Goal: Task Accomplishment & Management: Manage account settings

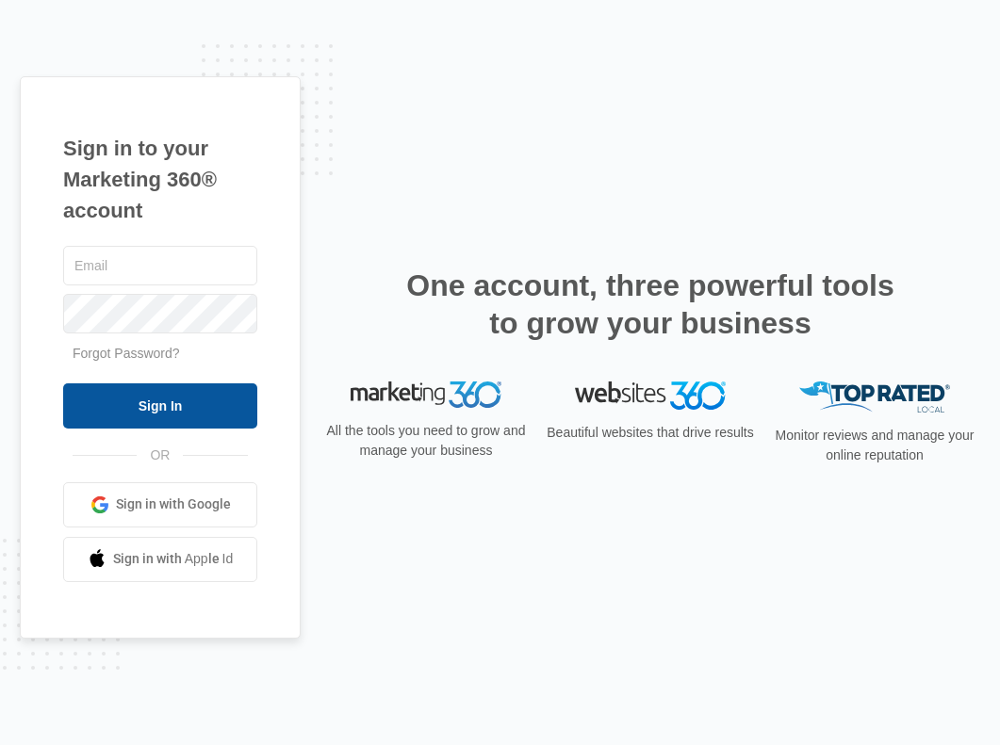
type input "[EMAIL_ADDRESS][DOMAIN_NAME]"
click at [132, 406] on input "Sign In" at bounding box center [160, 405] width 194 height 45
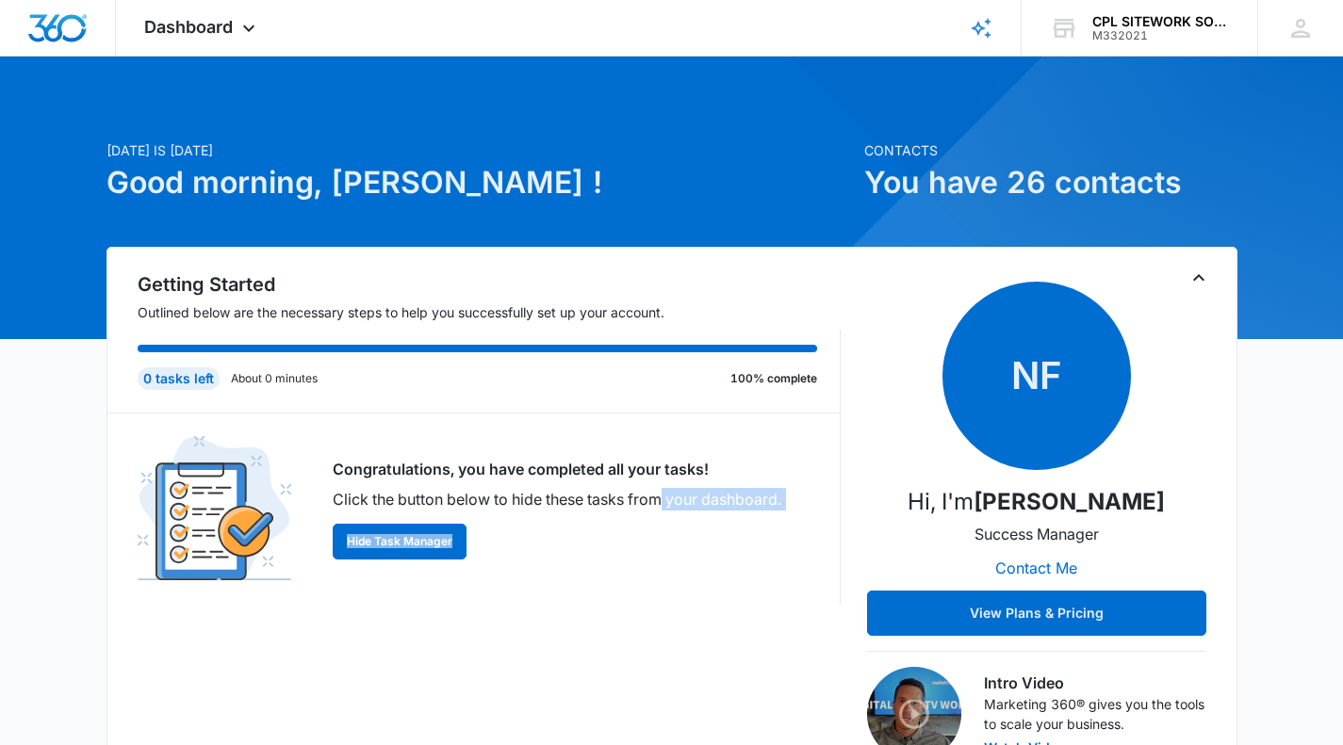
drag, startPoint x: 553, startPoint y: 597, endPoint x: 661, endPoint y: 507, distance: 141.2
click at [661, 507] on div "Congratulations, you have completed all your tasks! Click the button below to h…" at bounding box center [489, 509] width 703 height 190
click at [194, 24] on span "Dashboard" at bounding box center [188, 27] width 89 height 20
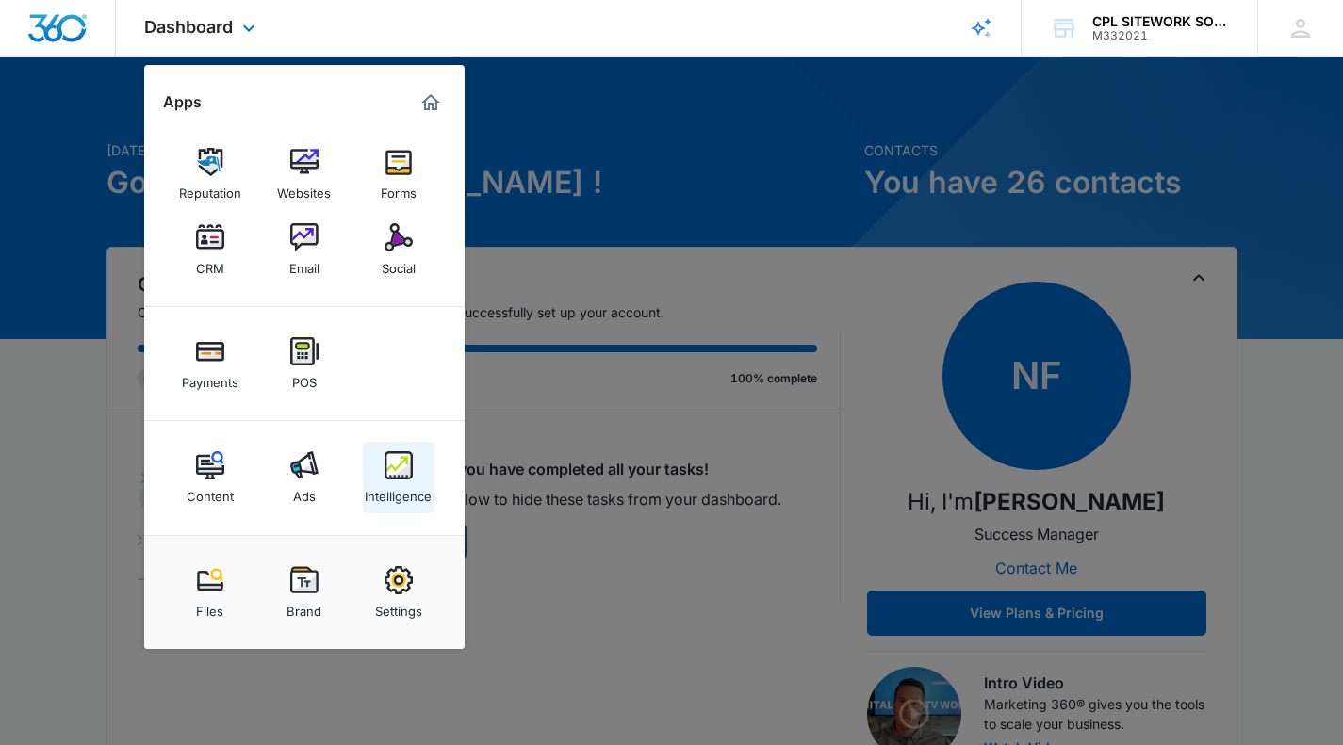
click at [411, 471] on img at bounding box center [398, 465] width 28 height 28
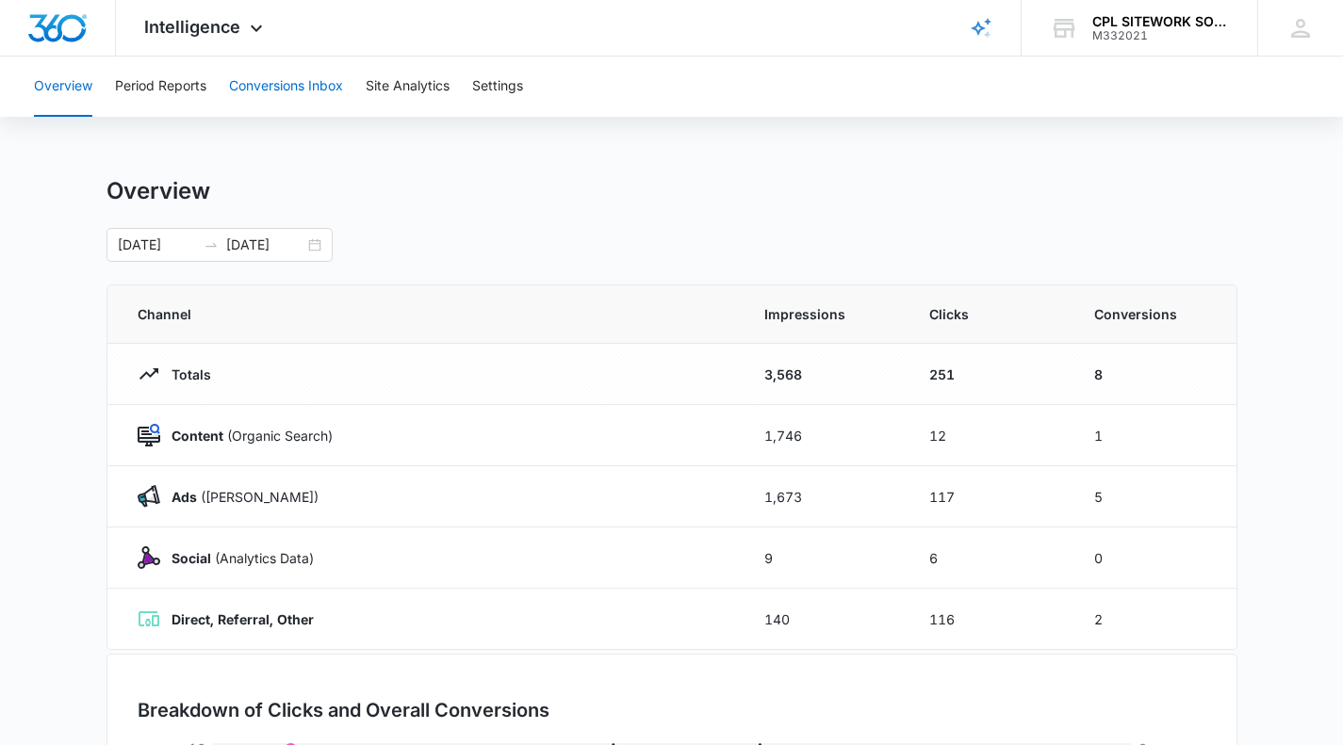
click at [302, 83] on button "Conversions Inbox" at bounding box center [286, 87] width 114 height 60
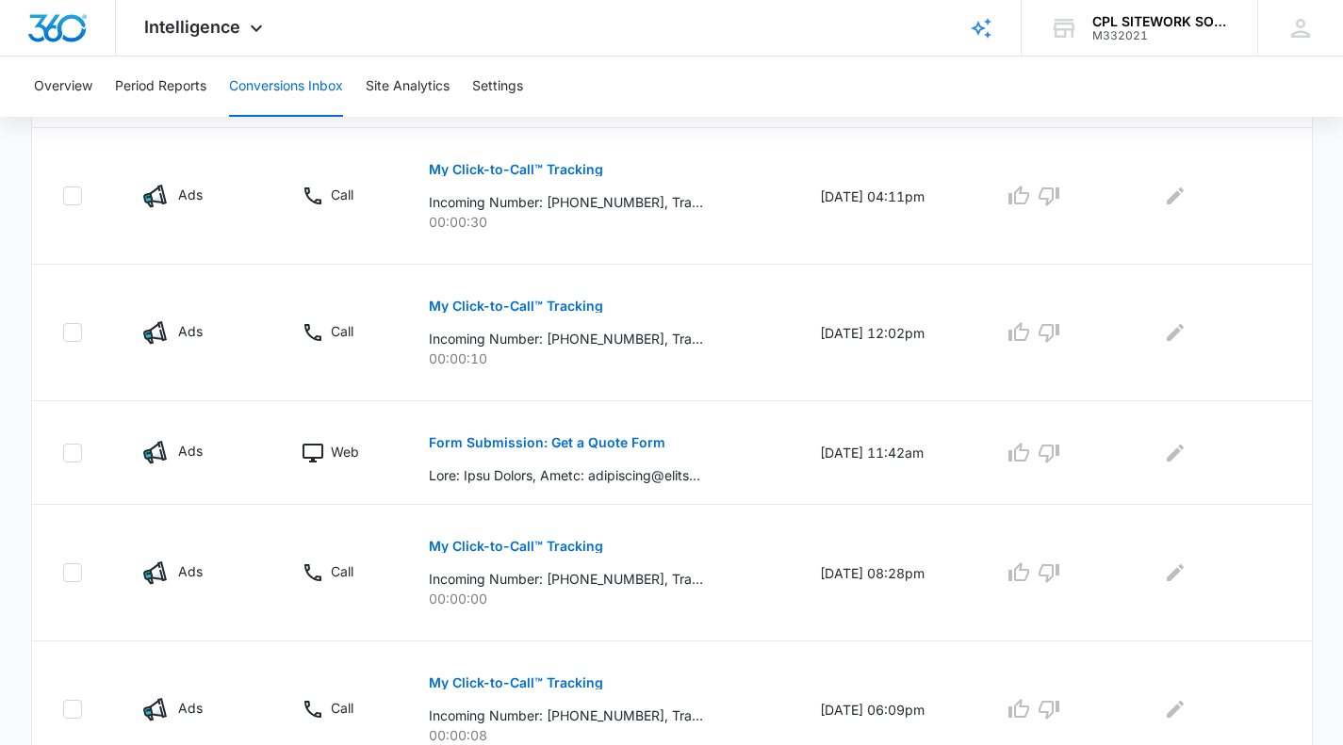
scroll to position [601, 0]
click at [999, 454] on icon "Edit Comments" at bounding box center [1175, 454] width 23 height 23
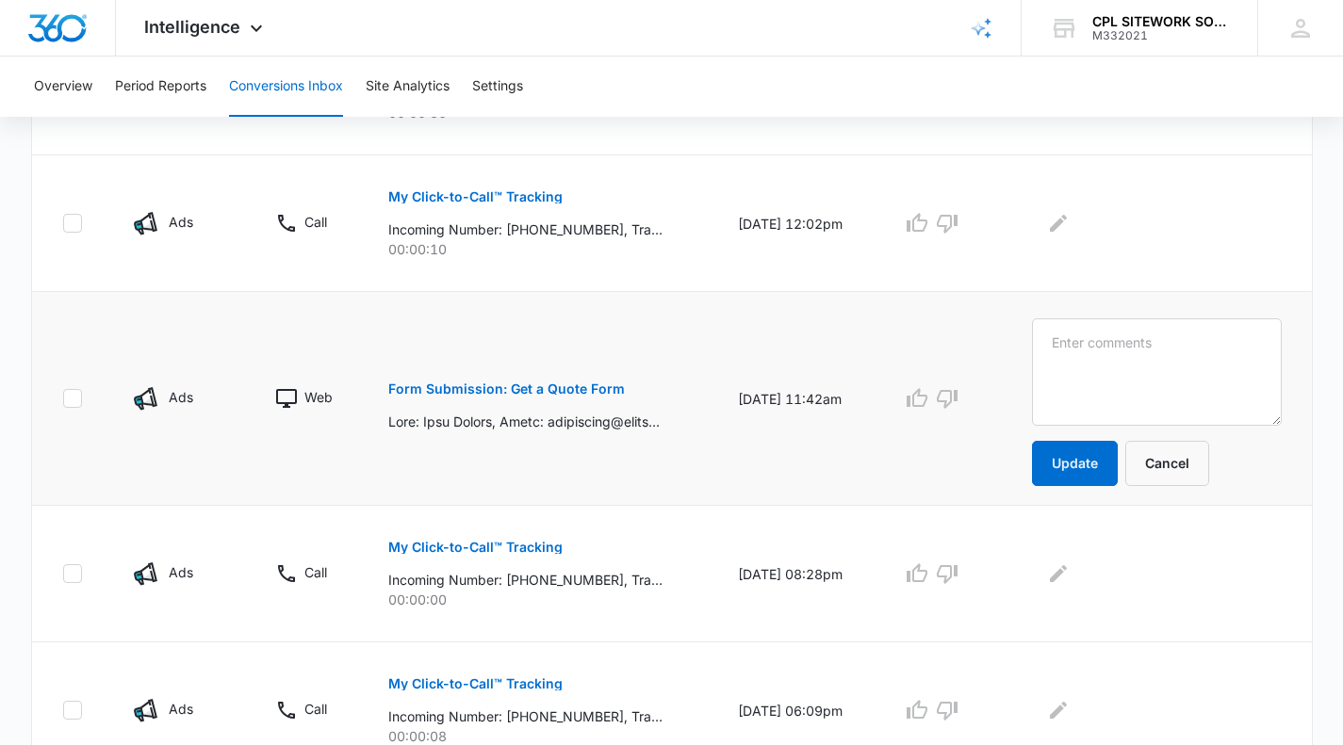
scroll to position [681, 0]
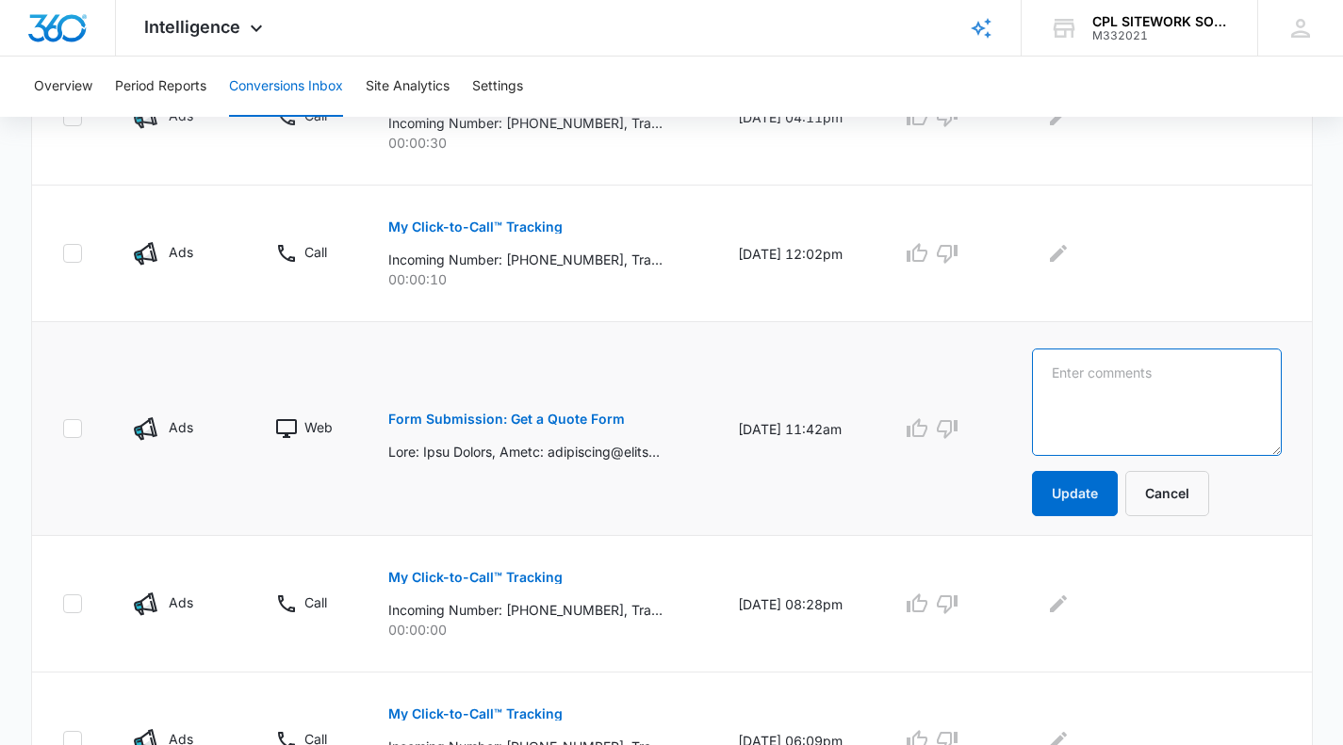
click at [999, 383] on textarea at bounding box center [1157, 402] width 250 height 107
type textarea "going to give quote Sept 9"
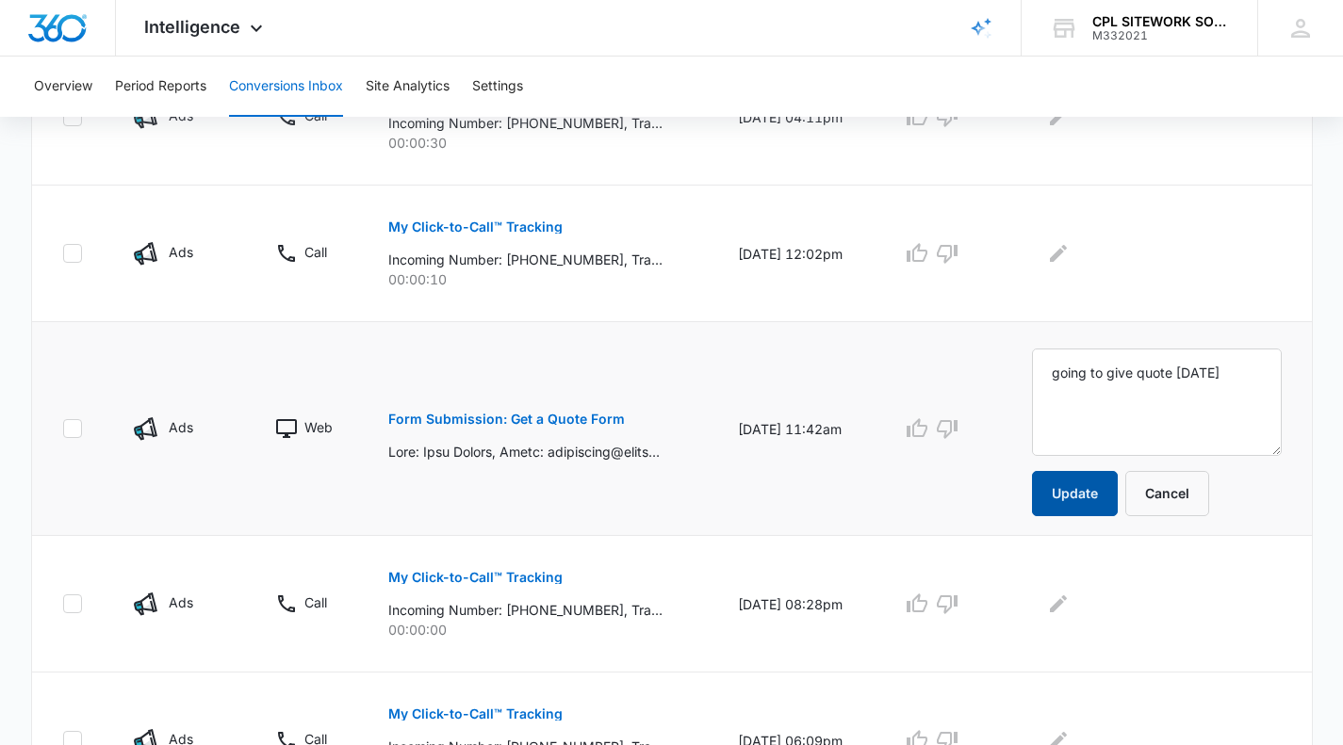
click at [999, 498] on button "Update" at bounding box center [1075, 493] width 86 height 45
click at [999, 488] on button "Update" at bounding box center [1075, 493] width 86 height 45
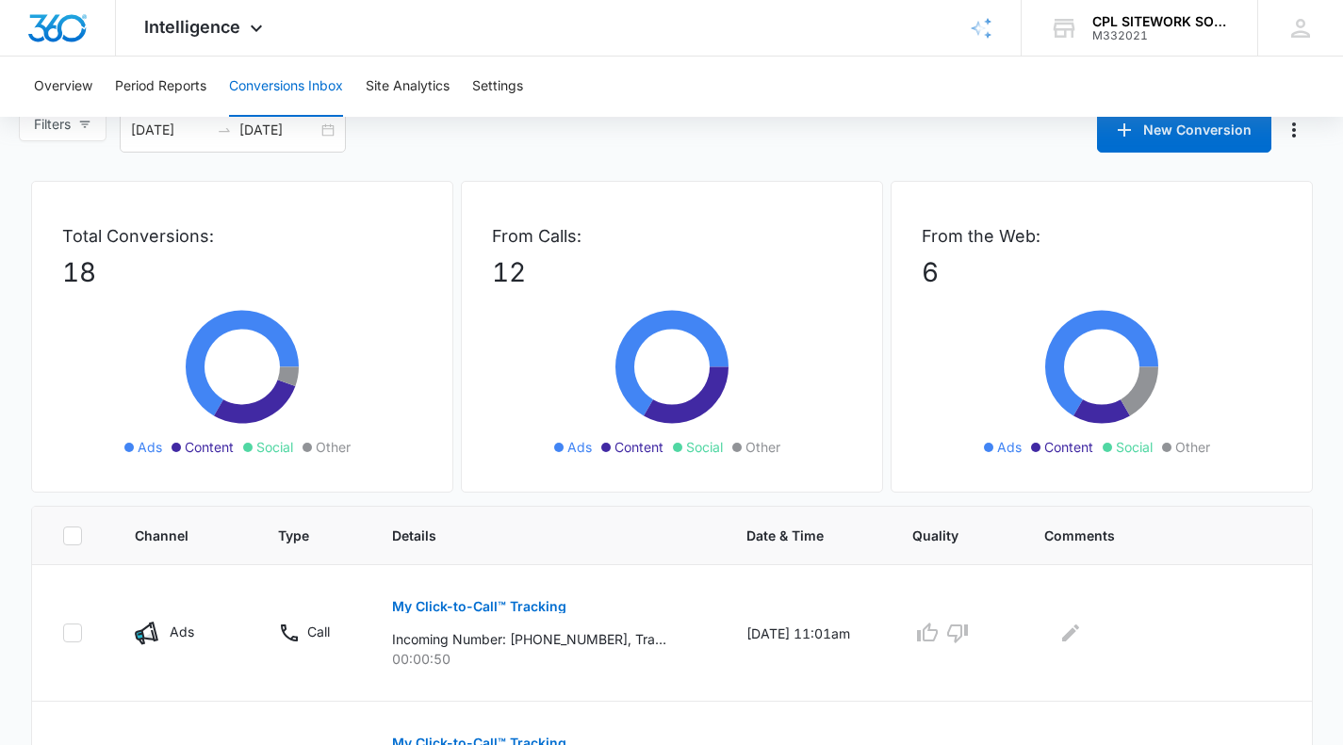
scroll to position [0, 0]
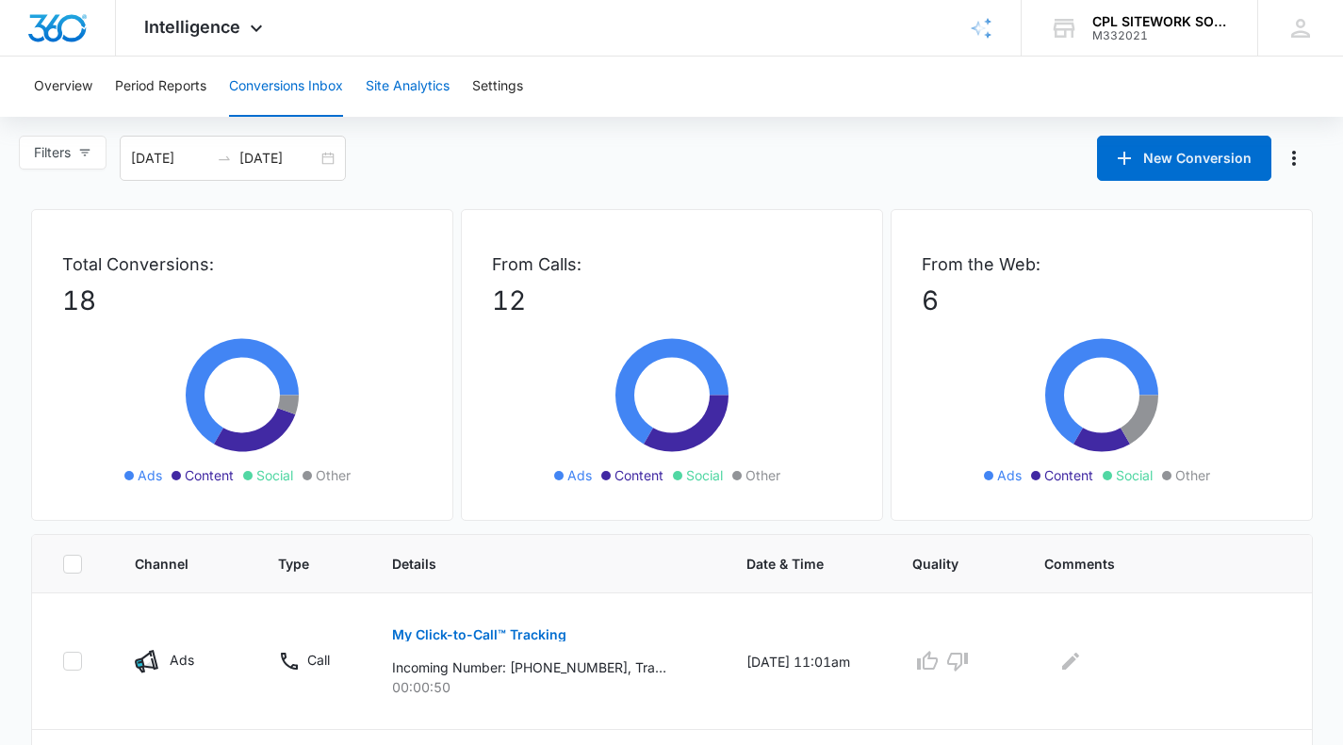
click at [401, 89] on button "Site Analytics" at bounding box center [408, 87] width 84 height 60
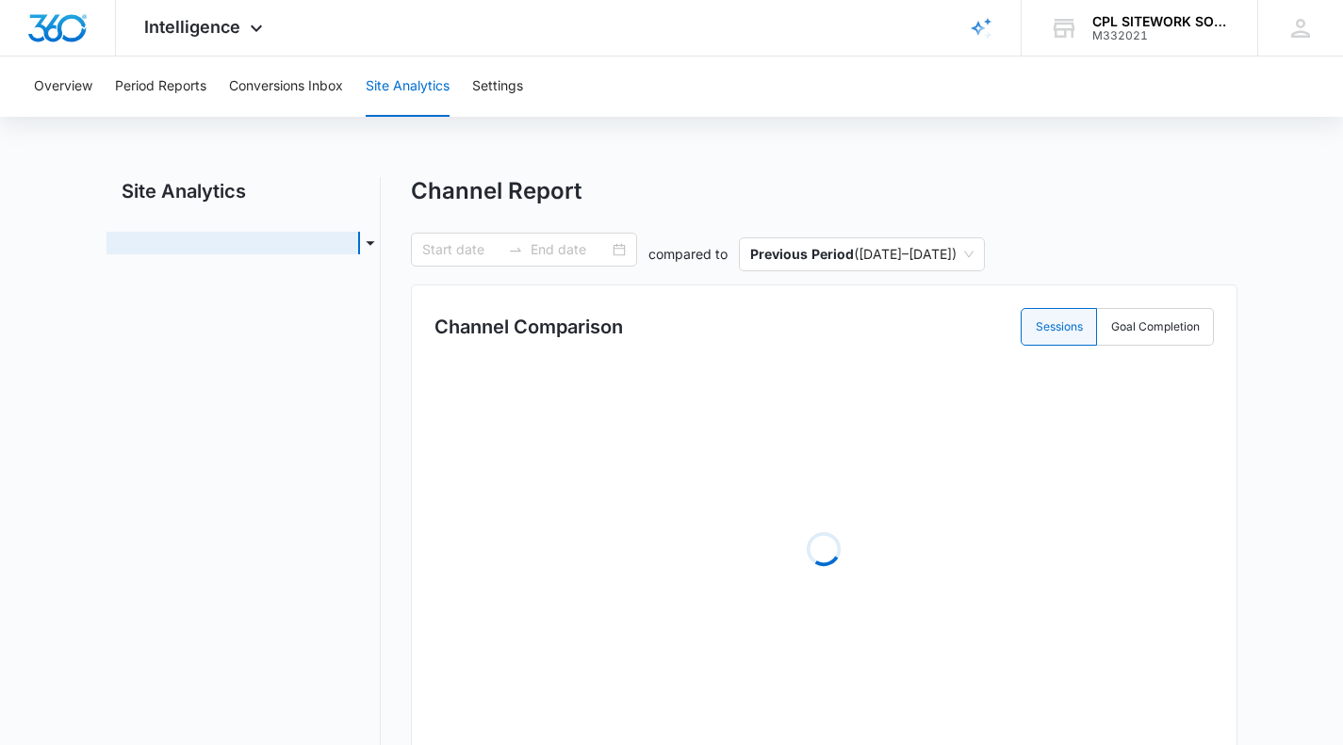
type input "08/05/2025"
type input "09/04/2025"
radio input "true"
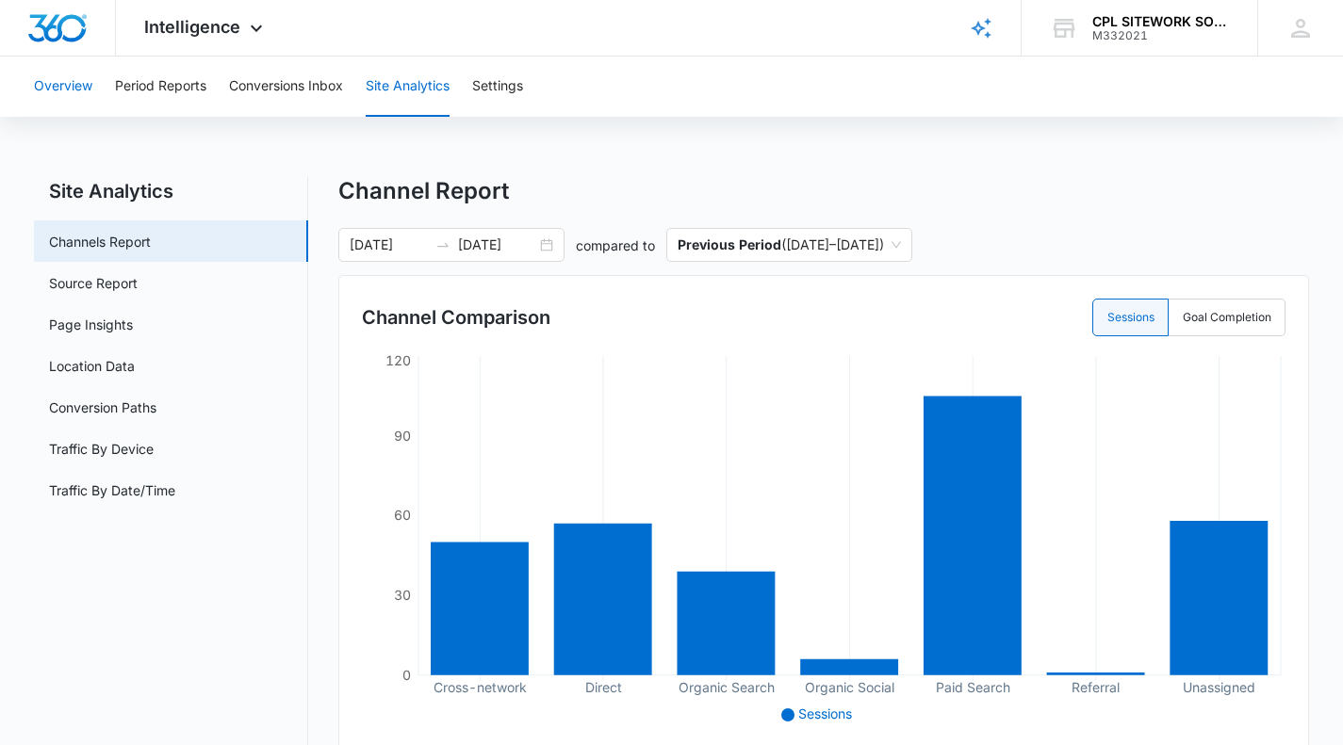
click at [69, 88] on button "Overview" at bounding box center [63, 87] width 58 height 60
